Goal: Information Seeking & Learning: Learn about a topic

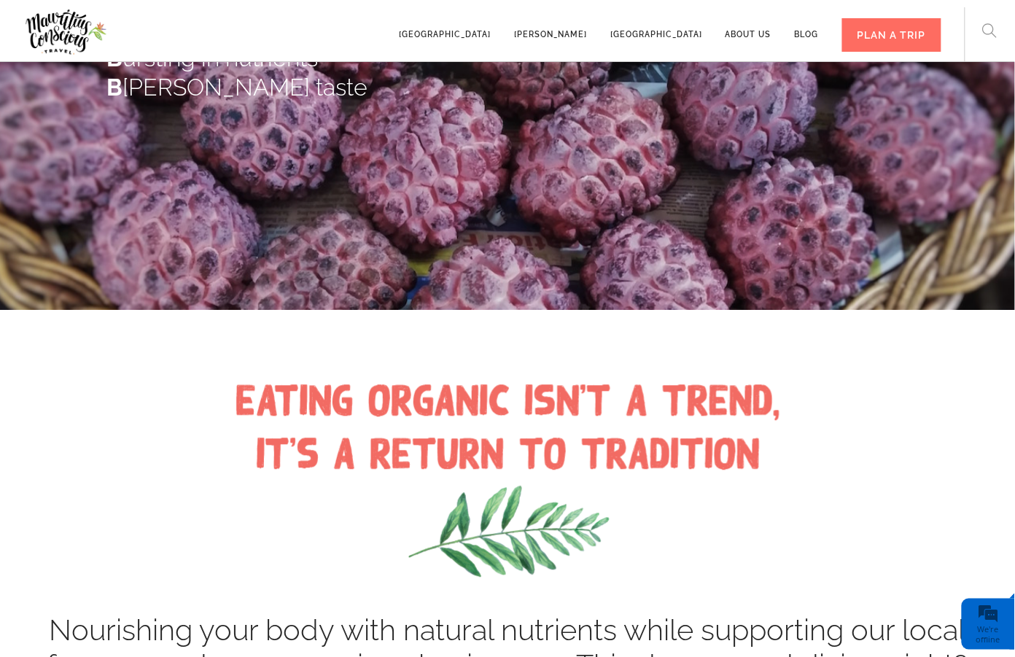
scroll to position [520, 0]
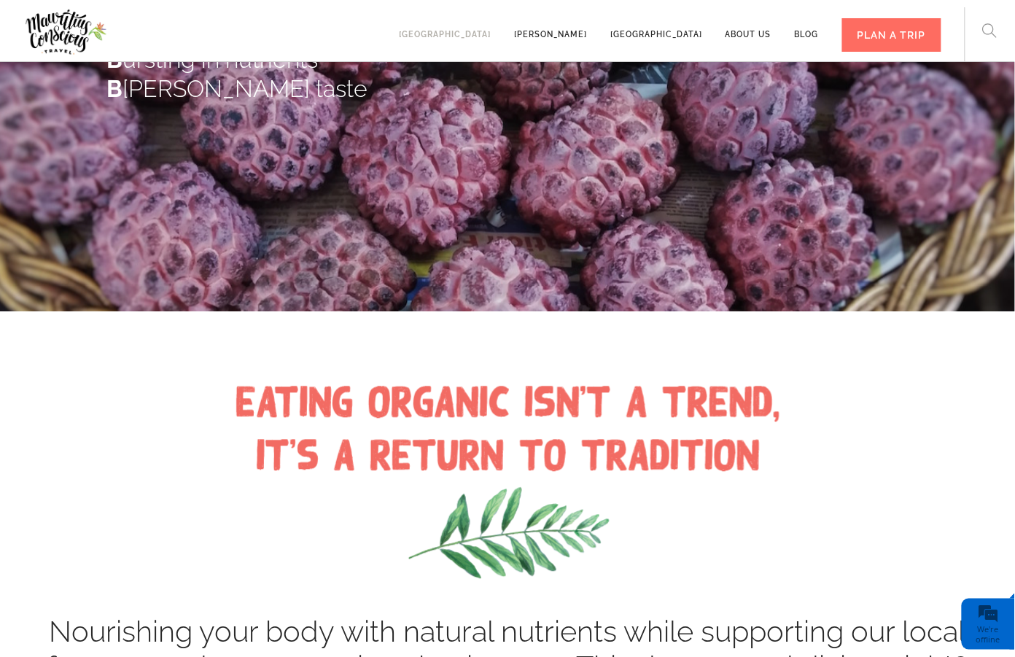
click at [491, 35] on link "[GEOGRAPHIC_DATA]" at bounding box center [445, 28] width 92 height 40
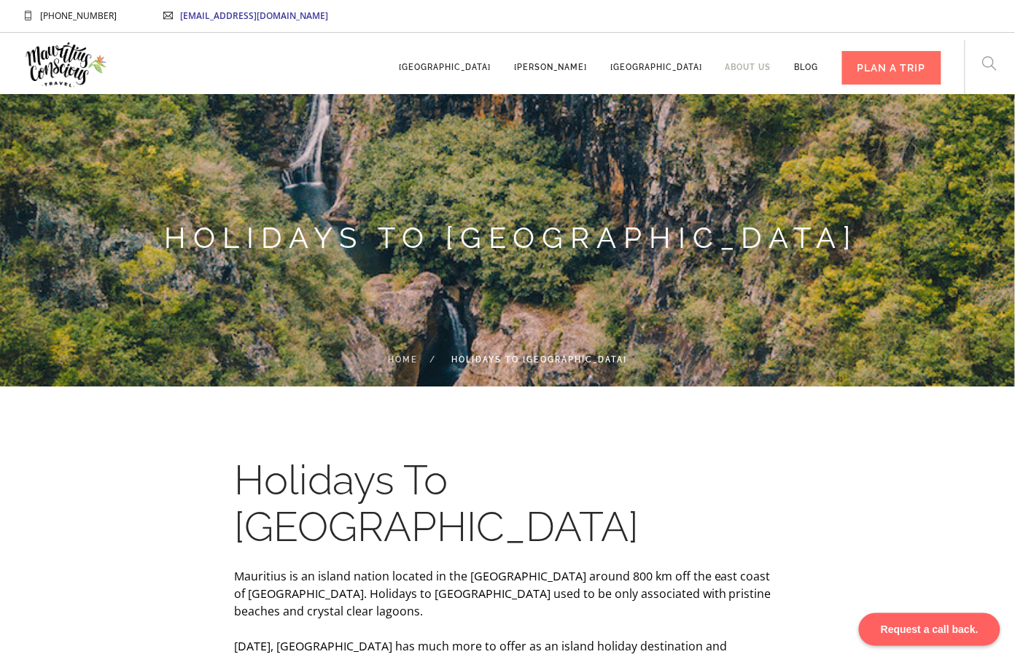
click at [738, 63] on link "About us" at bounding box center [748, 61] width 46 height 40
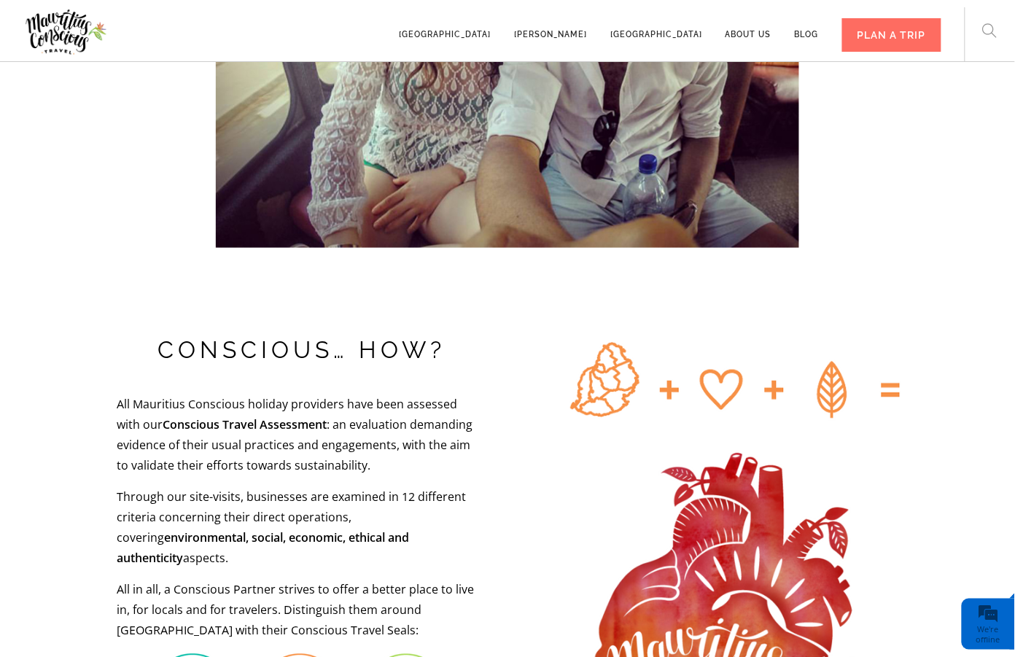
scroll to position [1845, 0]
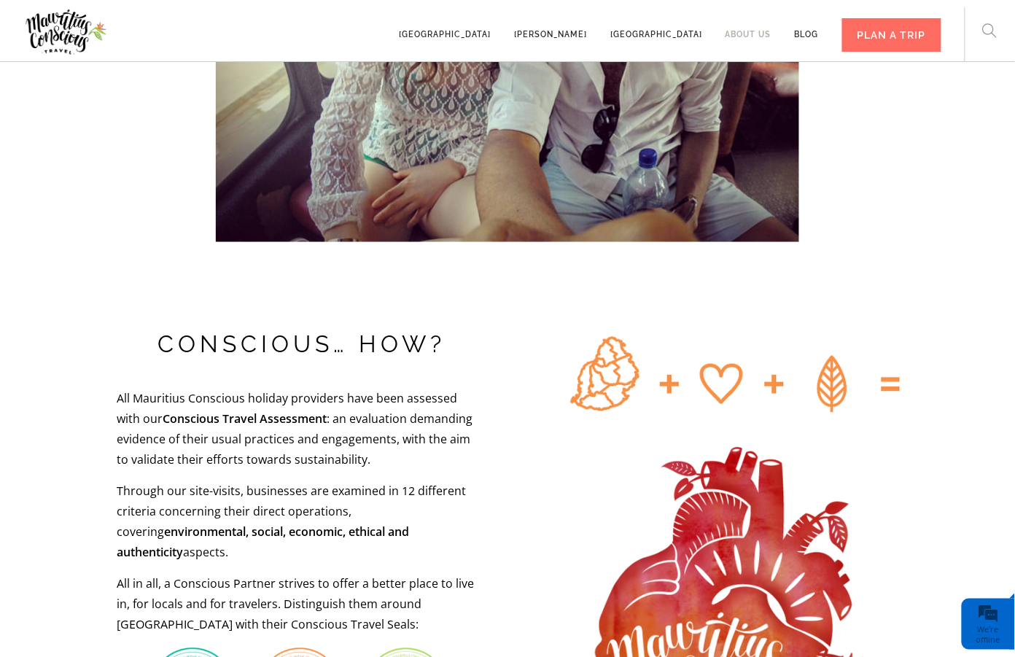
click at [757, 33] on link "About us" at bounding box center [748, 28] width 46 height 40
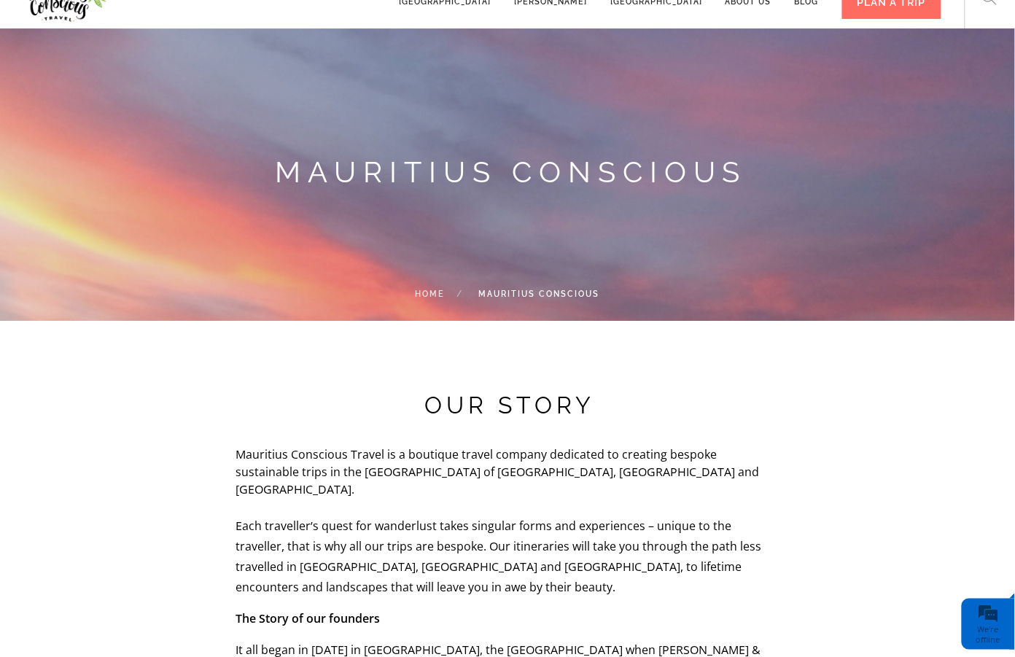
scroll to position [64, 0]
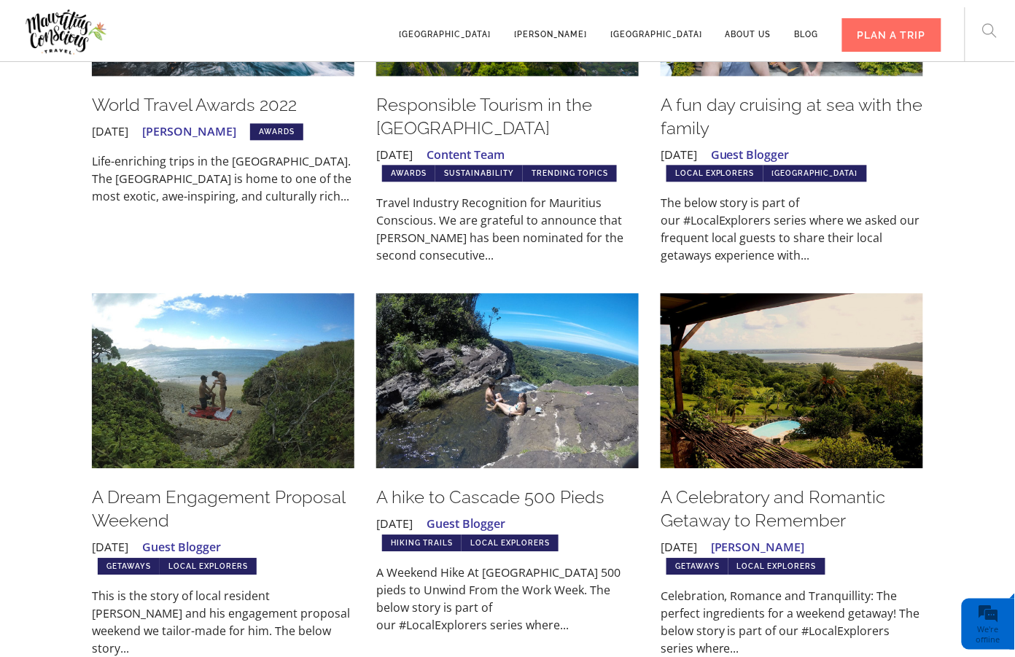
scroll to position [798, 0]
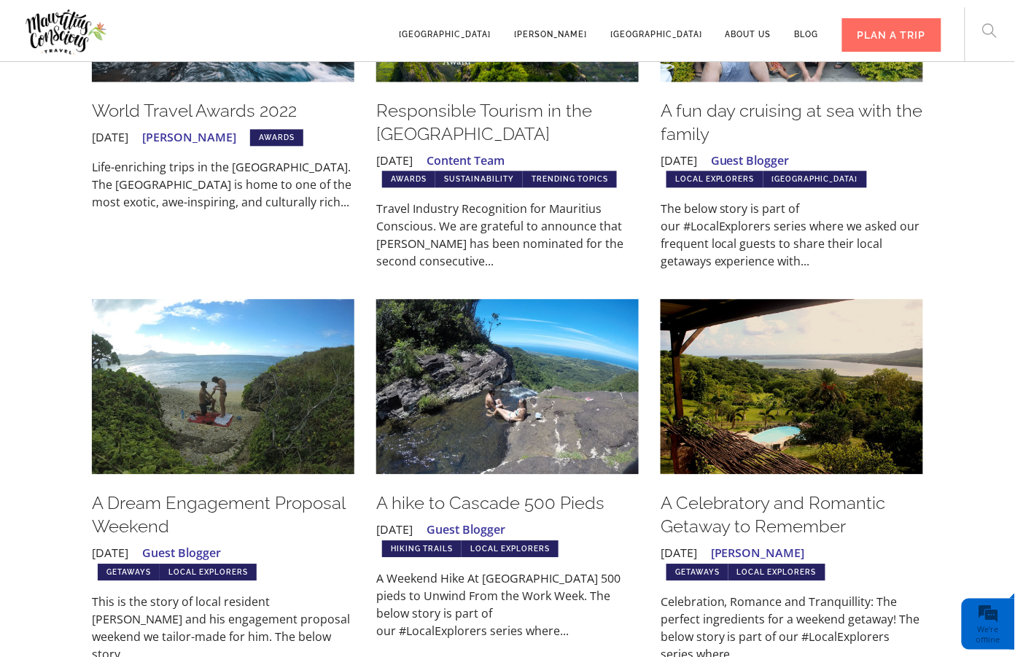
click at [596, 399] on img at bounding box center [507, 386] width 262 height 175
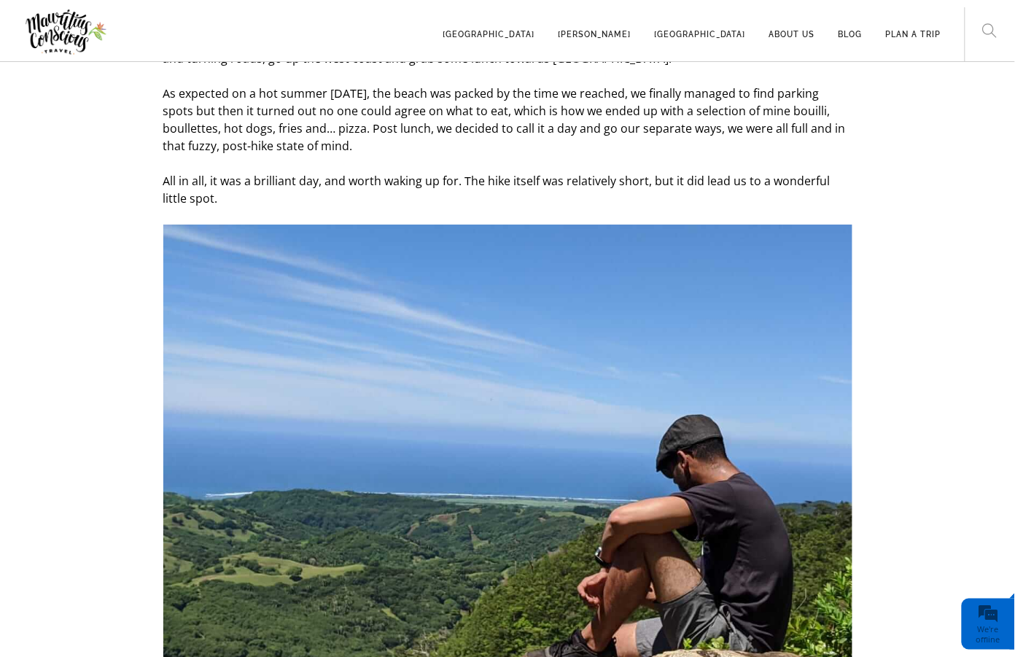
scroll to position [5591, 0]
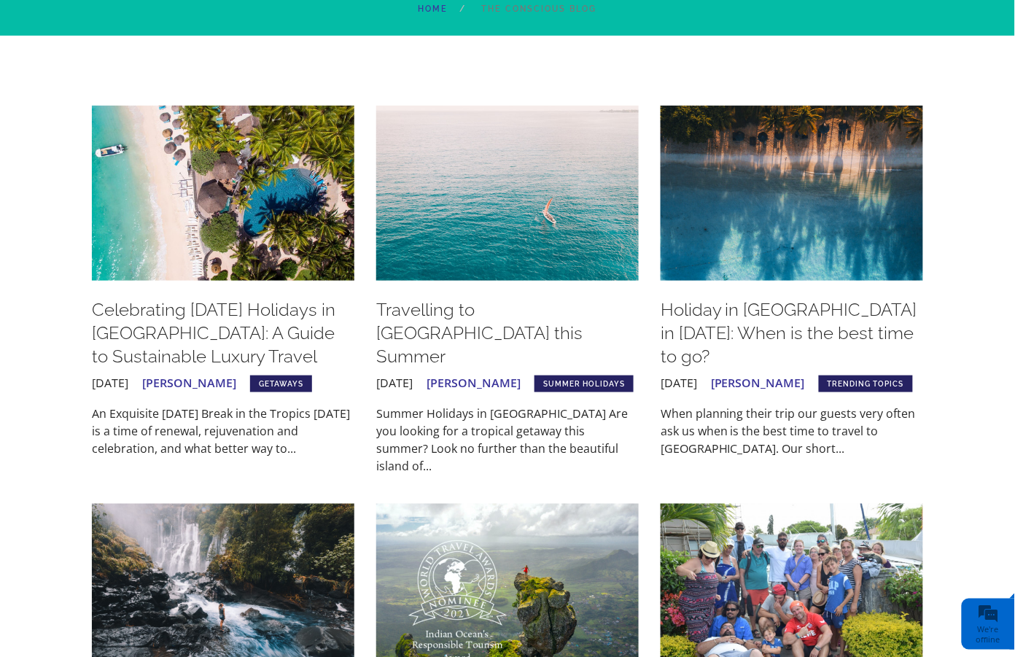
scroll to position [225, 0]
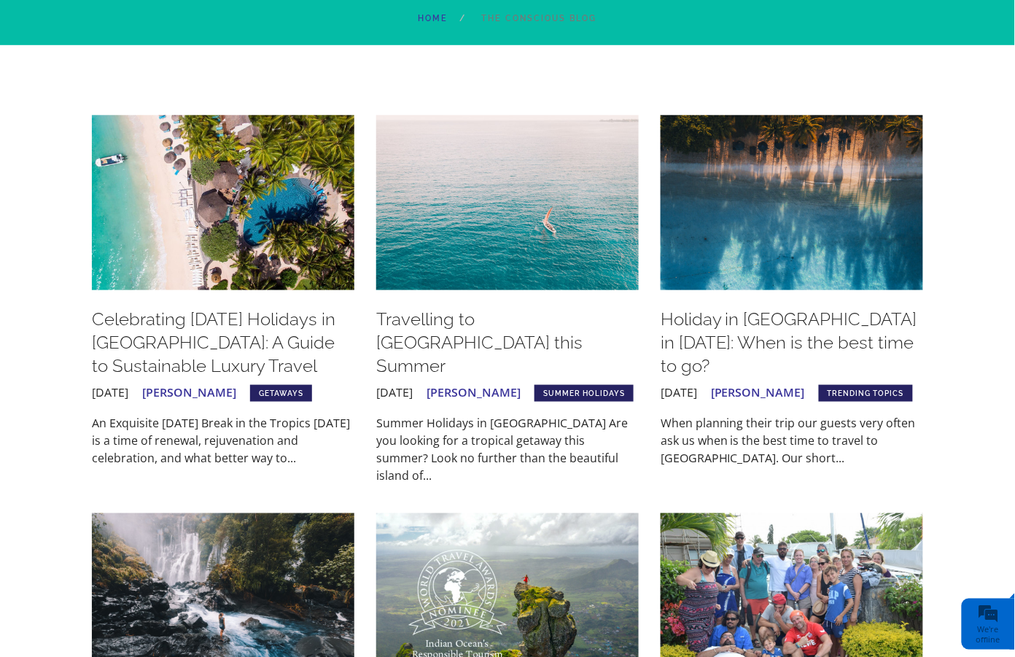
click at [758, 320] on h4 "Holiday in [GEOGRAPHIC_DATA] in [DATE]: When is the best time to go?" at bounding box center [791, 343] width 262 height 70
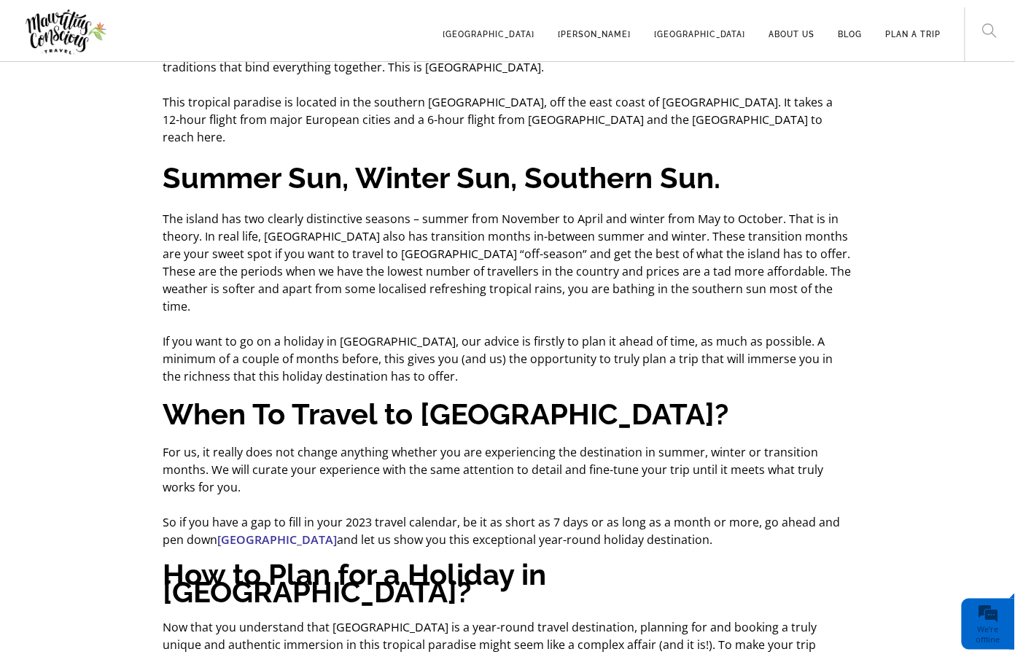
scroll to position [867, 0]
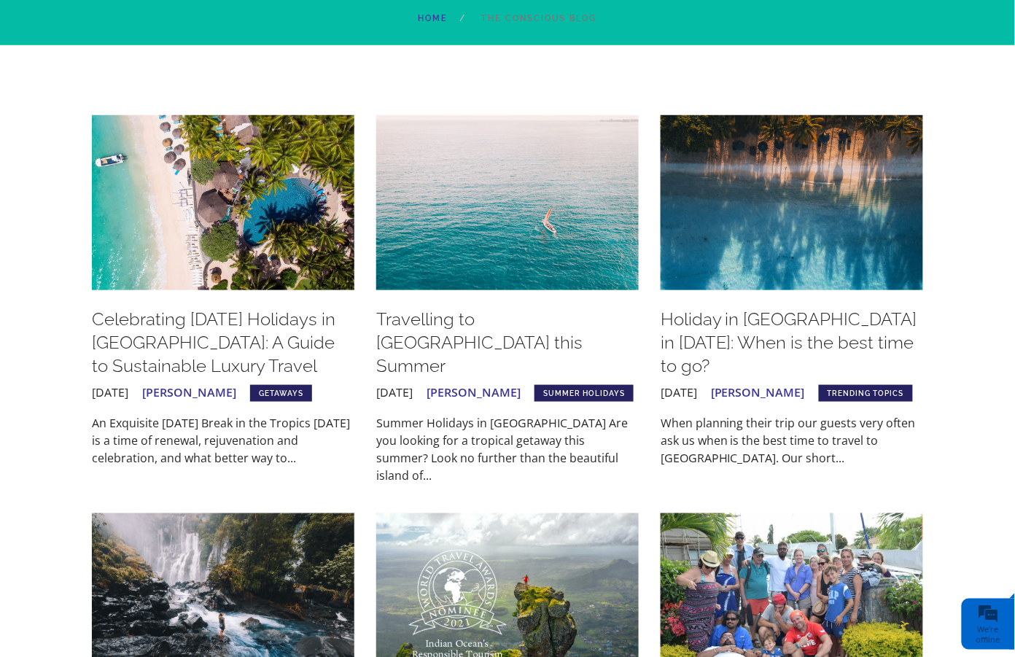
click at [194, 326] on h4 "Celebrating Easter Holidays in Mauritius: A Guide to Sustainable Luxury Travel" at bounding box center [223, 343] width 262 height 70
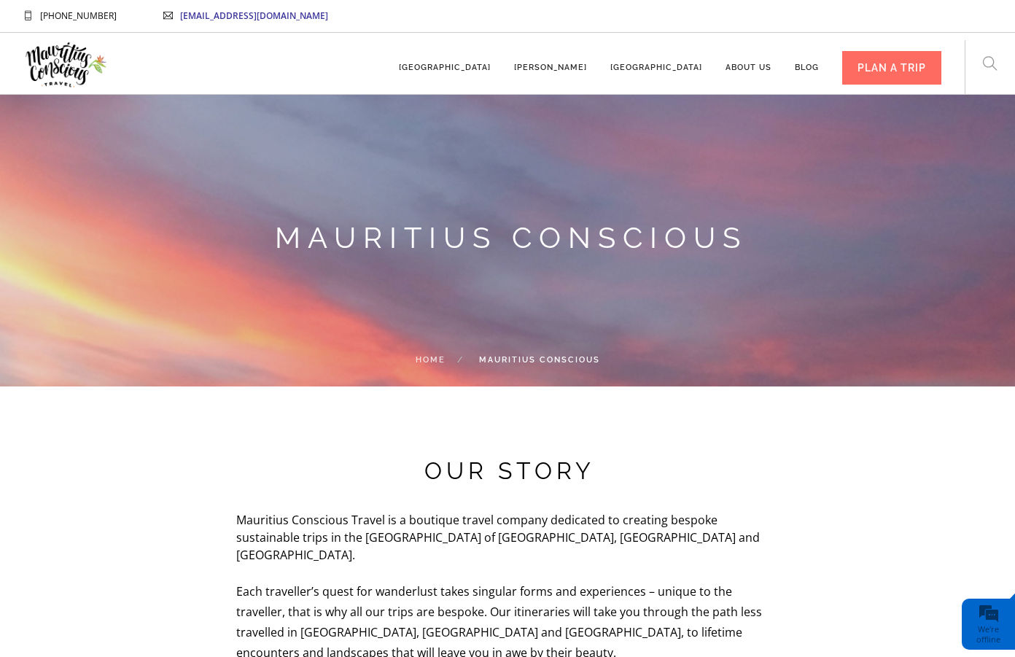
scroll to position [64, 0]
